Goal: Complete application form: Complete application form

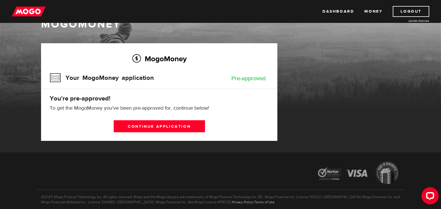
scroll to position [21, 0]
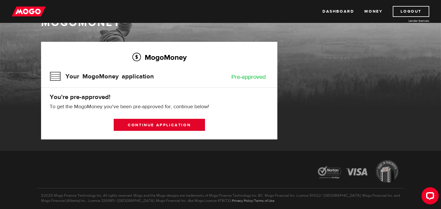
click at [141, 124] on link "Continue application" at bounding box center [159, 125] width 91 height 12
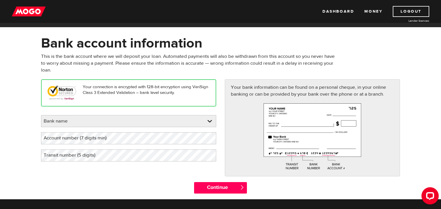
scroll to position [17, 0]
click at [144, 124] on link at bounding box center [128, 121] width 174 height 11
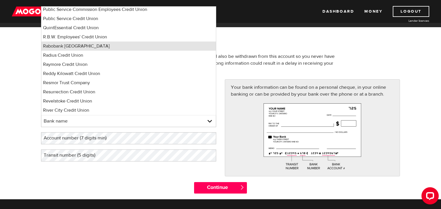
scroll to position [3434, 0]
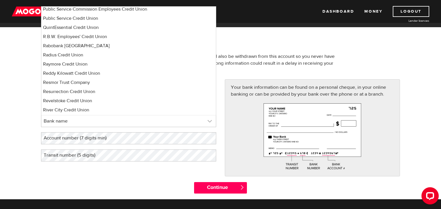
click at [75, 123] on link at bounding box center [128, 121] width 174 height 11
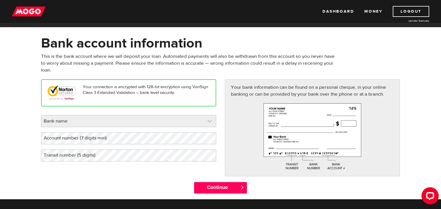
click at [75, 123] on link at bounding box center [128, 121] width 174 height 11
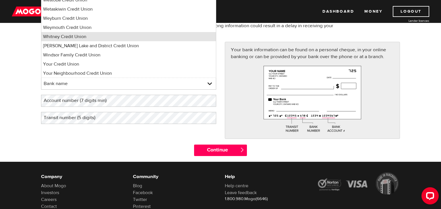
scroll to position [57, 0]
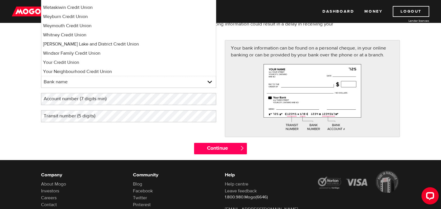
click at [17, 97] on form "Bank account information Oops! Please review the areas highlighted below and ma…" at bounding box center [220, 78] width 441 height 165
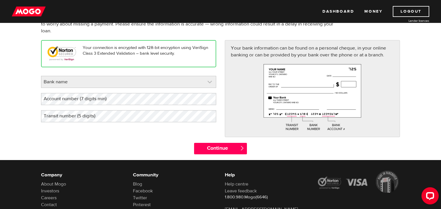
click at [52, 85] on link at bounding box center [128, 81] width 174 height 11
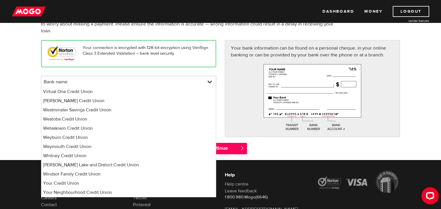
scroll to position [0, 0]
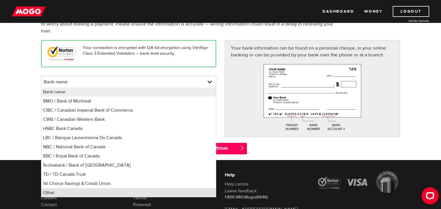
click at [63, 194] on li "Other" at bounding box center [128, 192] width 174 height 9
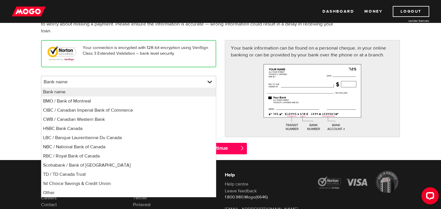
select select "0"
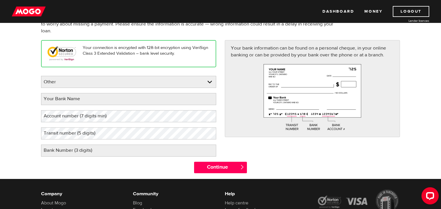
click at [75, 99] on label "Your Bank Name" at bounding box center [66, 99] width 51 height 12
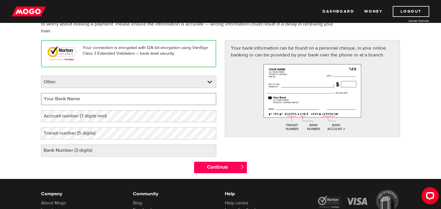
click at [75, 99] on input "Your Bank Name" at bounding box center [128, 99] width 175 height 12
type input "PC Financial"
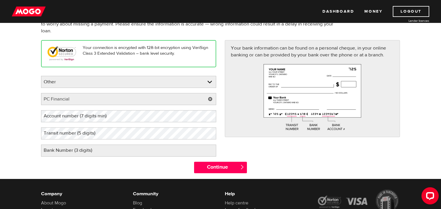
click at [103, 120] on label "Account number (7 digits min)" at bounding box center [79, 116] width 77 height 12
click at [99, 117] on label "Account number (7 digits min)" at bounding box center [79, 116] width 77 height 12
click at [89, 150] on label "Bank Number (3 digits)" at bounding box center [72, 151] width 63 height 12
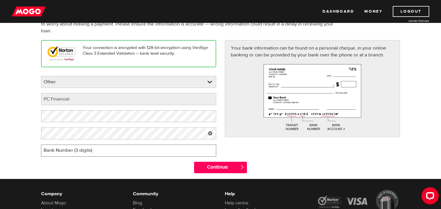
click at [89, 150] on input "Bank Number (3 digits)" at bounding box center [128, 151] width 175 height 12
type input "320"
click at [241, 147] on div "Your connection is encrypted with 128-bit encryption using VeriSign Class 3 Ext…" at bounding box center [220, 101] width 367 height 122
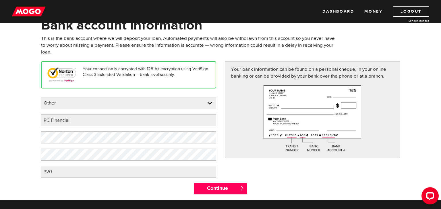
scroll to position [38, 0]
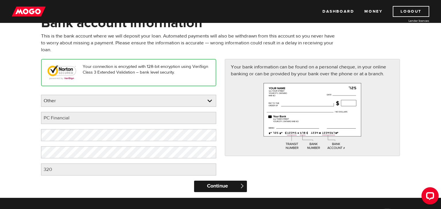
click at [216, 190] on input "Continue" at bounding box center [220, 186] width 52 height 11
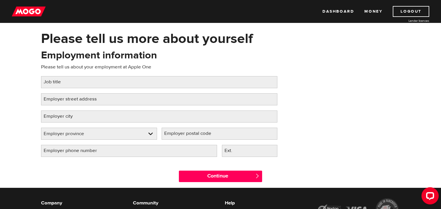
scroll to position [22, 0]
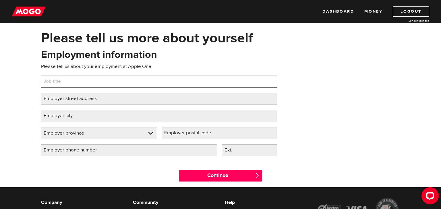
click at [115, 83] on input "Job title" at bounding box center [159, 82] width 236 height 12
type input "Warehouse Worker"
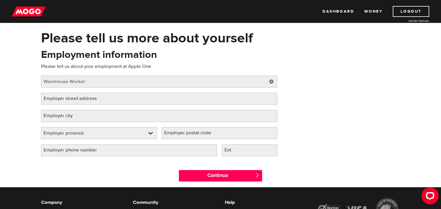
click at [97, 101] on label "Employer street address" at bounding box center [74, 99] width 67 height 12
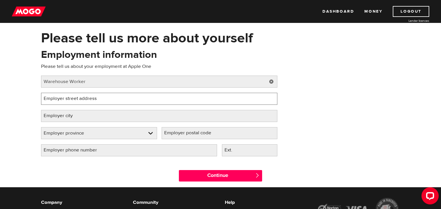
click at [97, 101] on input "Employer street address" at bounding box center [159, 99] width 236 height 12
paste input "Suite 606, 700 Dorval Dr"
type input "Suite 606, 700 Dorval Dr"
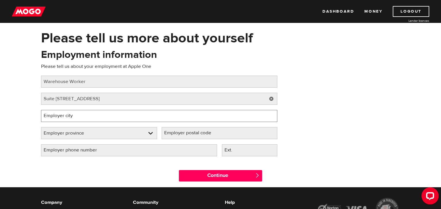
click at [96, 115] on input "Employer city" at bounding box center [159, 116] width 236 height 12
type input "Oakville"
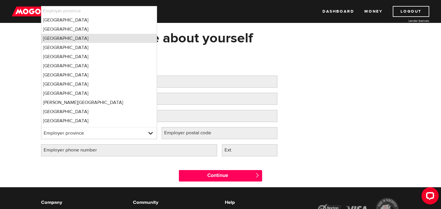
click at [51, 41] on li "Ontario" at bounding box center [98, 38] width 115 height 9
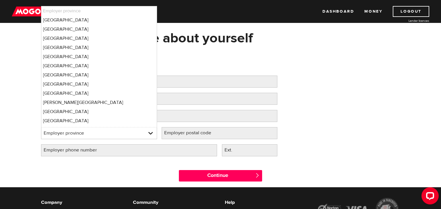
select select "ON"
click at [167, 128] on label "Employer postal code" at bounding box center [191, 133] width 61 height 12
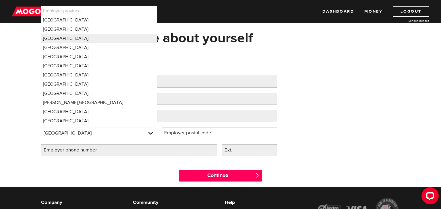
click at [167, 128] on input "Employer postal code" at bounding box center [219, 133] width 116 height 12
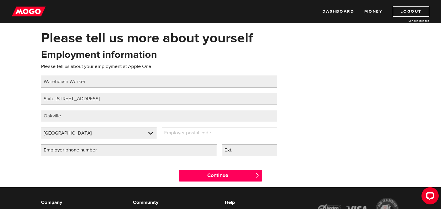
paste input "L6K 3V3"
type input "L6K 3V3"
click at [91, 153] on label "Employer phone number" at bounding box center [75, 151] width 68 height 12
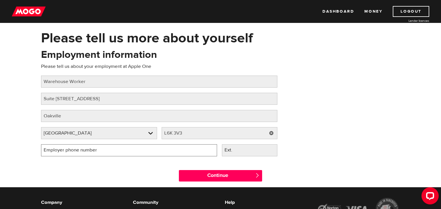
click at [91, 153] on input "Employer phone number" at bounding box center [129, 151] width 176 height 12
type input "(905) 339-3333"
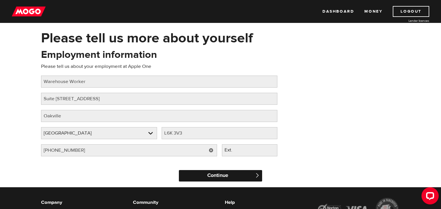
click at [194, 176] on input "Continue" at bounding box center [220, 175] width 83 height 11
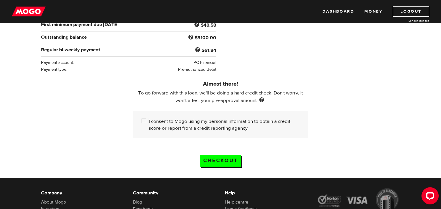
scroll to position [124, 0]
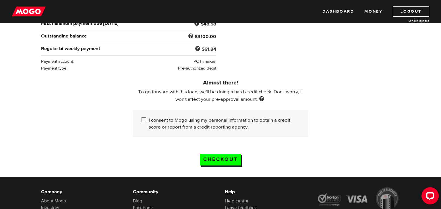
click at [144, 120] on input "I consent to Mogo using my personal information to obtain a credit score or rep…" at bounding box center [144, 120] width 7 height 7
checkbox input "true"
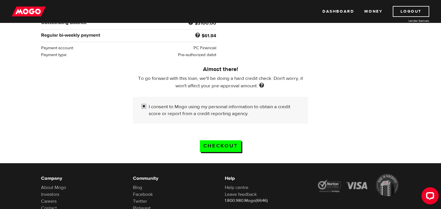
scroll to position [141, 0]
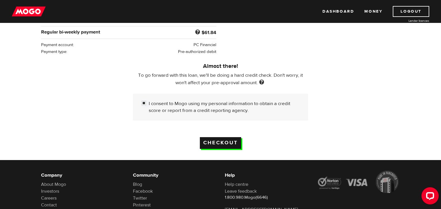
click at [232, 142] on input "Checkout" at bounding box center [220, 143] width 41 height 12
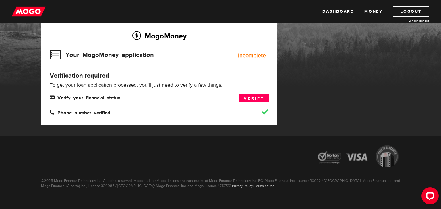
scroll to position [39, 0]
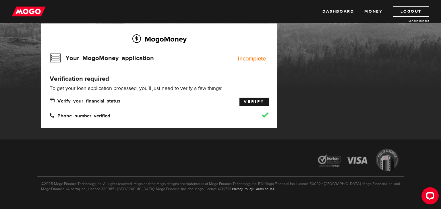
click at [250, 102] on link "Verify" at bounding box center [253, 102] width 29 height 8
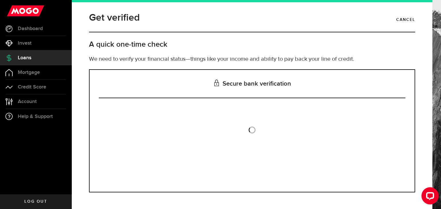
click at [24, 57] on span "Loans" at bounding box center [24, 57] width 13 height 5
click at [31, 99] on span "Account" at bounding box center [27, 101] width 19 height 5
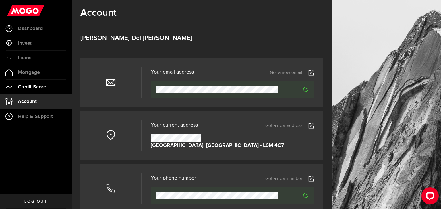
click at [44, 85] on span "Credit Score" at bounding box center [32, 87] width 28 height 5
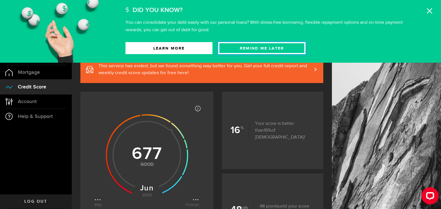
click at [272, 50] on button "Remind Me later" at bounding box center [261, 48] width 87 height 12
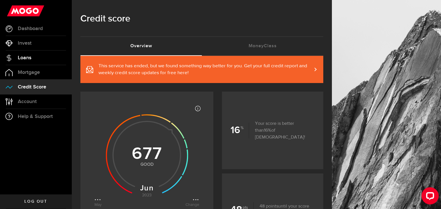
click at [33, 58] on link "Loans" at bounding box center [36, 58] width 72 height 14
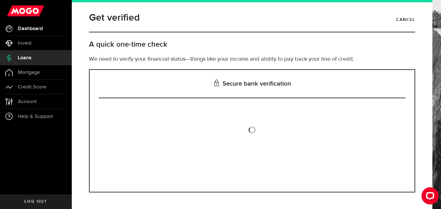
click at [37, 32] on link "Dashboard" at bounding box center [36, 29] width 72 height 14
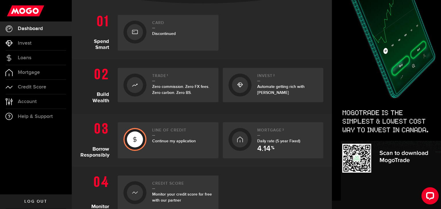
scroll to position [127, 0]
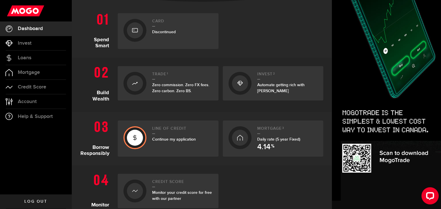
click at [163, 139] on span "Continue my application" at bounding box center [174, 139] width 44 height 5
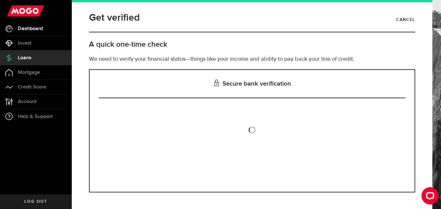
click at [28, 30] on span "Dashboard" at bounding box center [30, 28] width 25 height 5
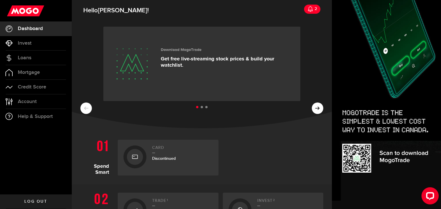
click at [309, 9] on icon at bounding box center [310, 9] width 6 height 6
